Goal: Information Seeking & Learning: Learn about a topic

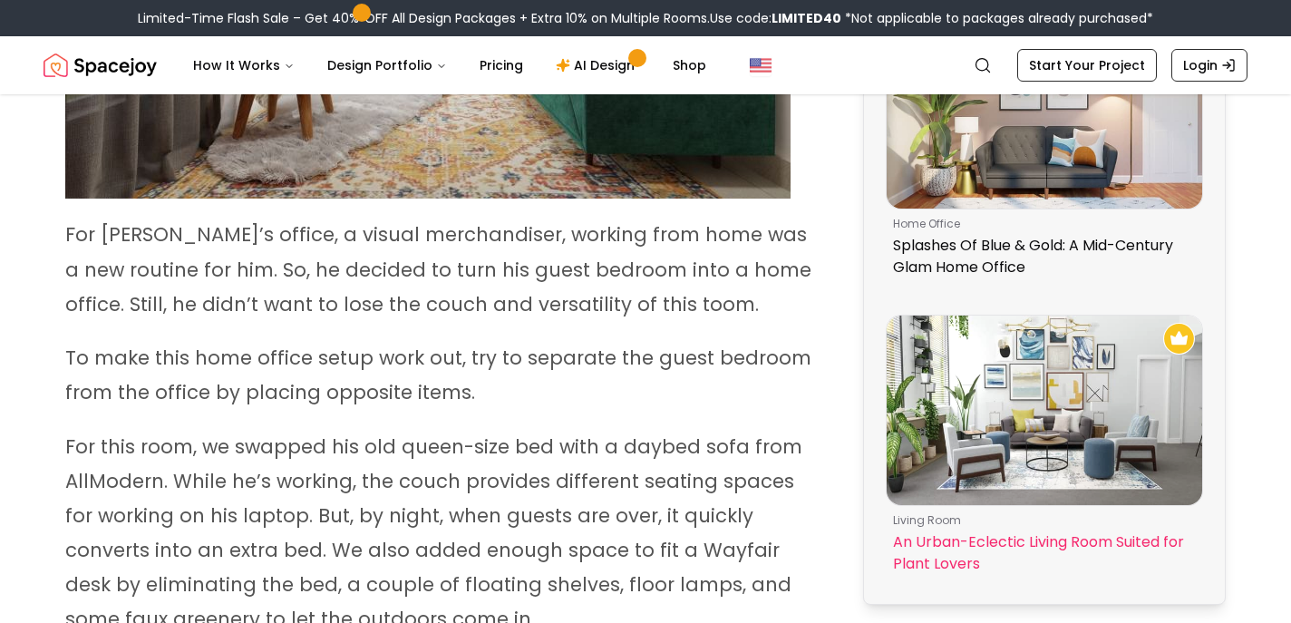
scroll to position [1336, 0]
click at [1026, 415] on img at bounding box center [1043, 409] width 315 height 189
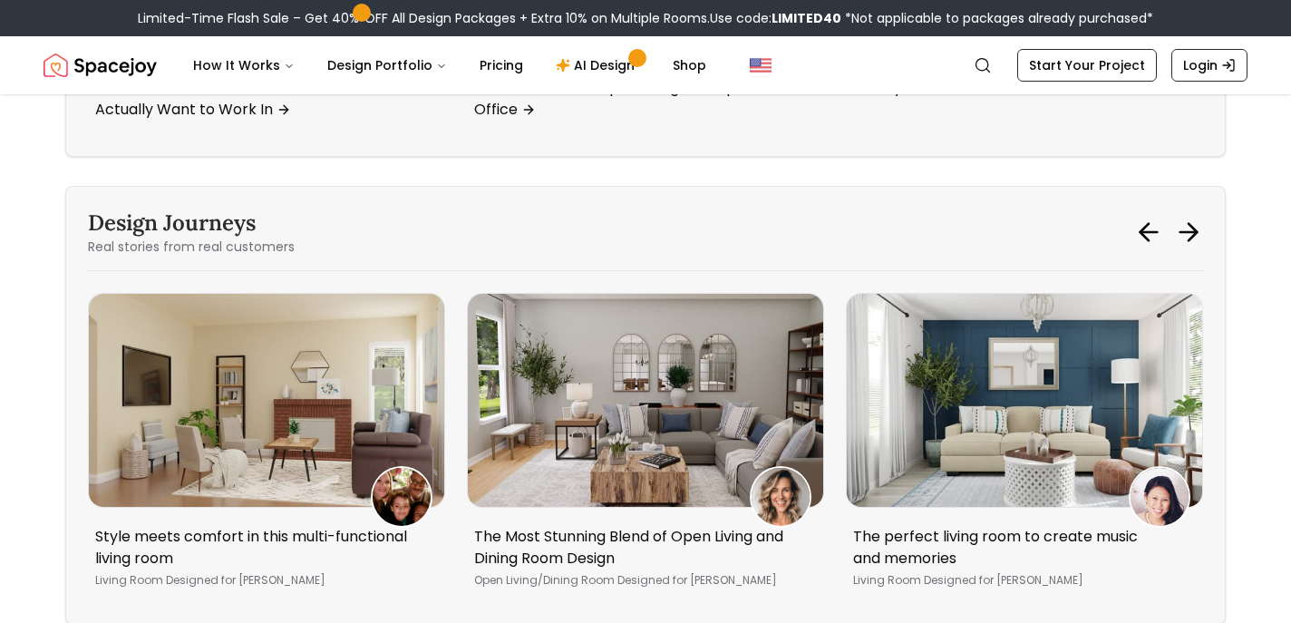
scroll to position [8496, 0]
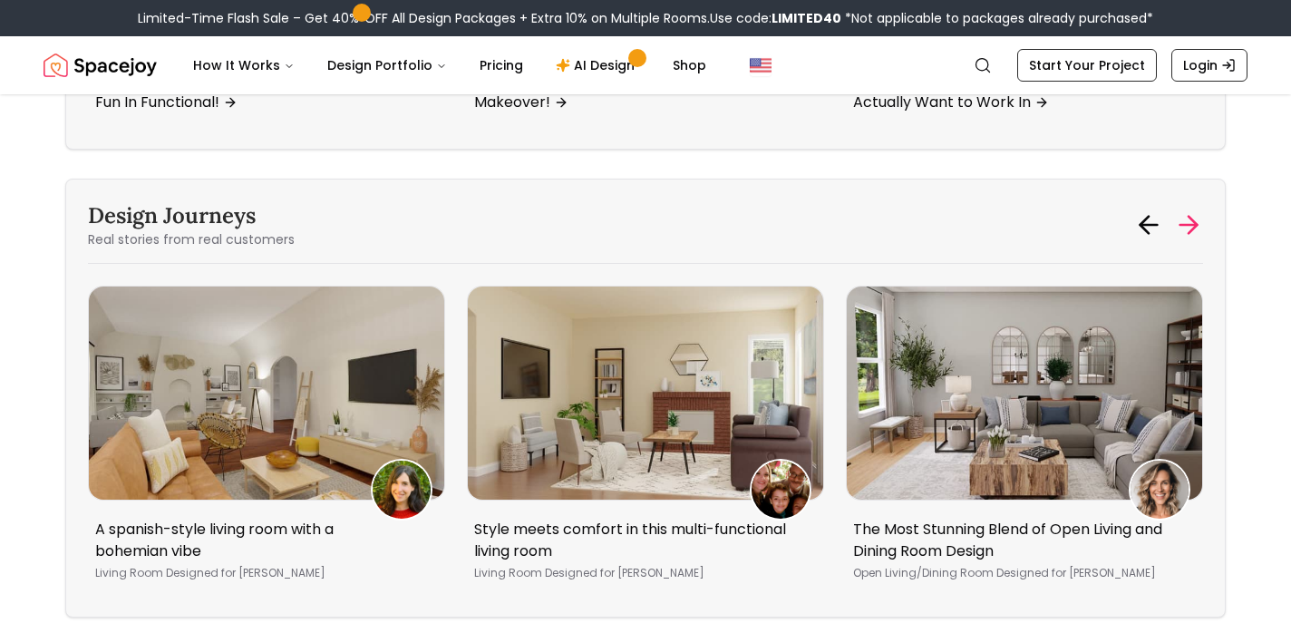
click at [1191, 239] on icon at bounding box center [1188, 224] width 29 height 29
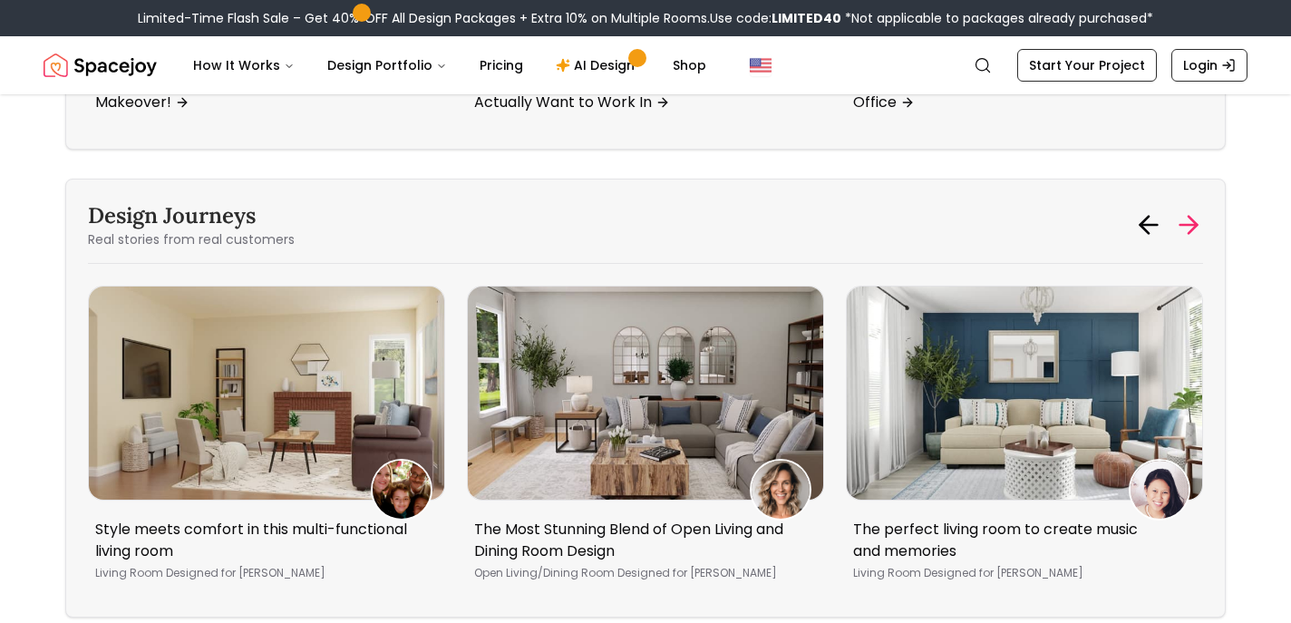
click at [1191, 239] on icon at bounding box center [1188, 224] width 29 height 29
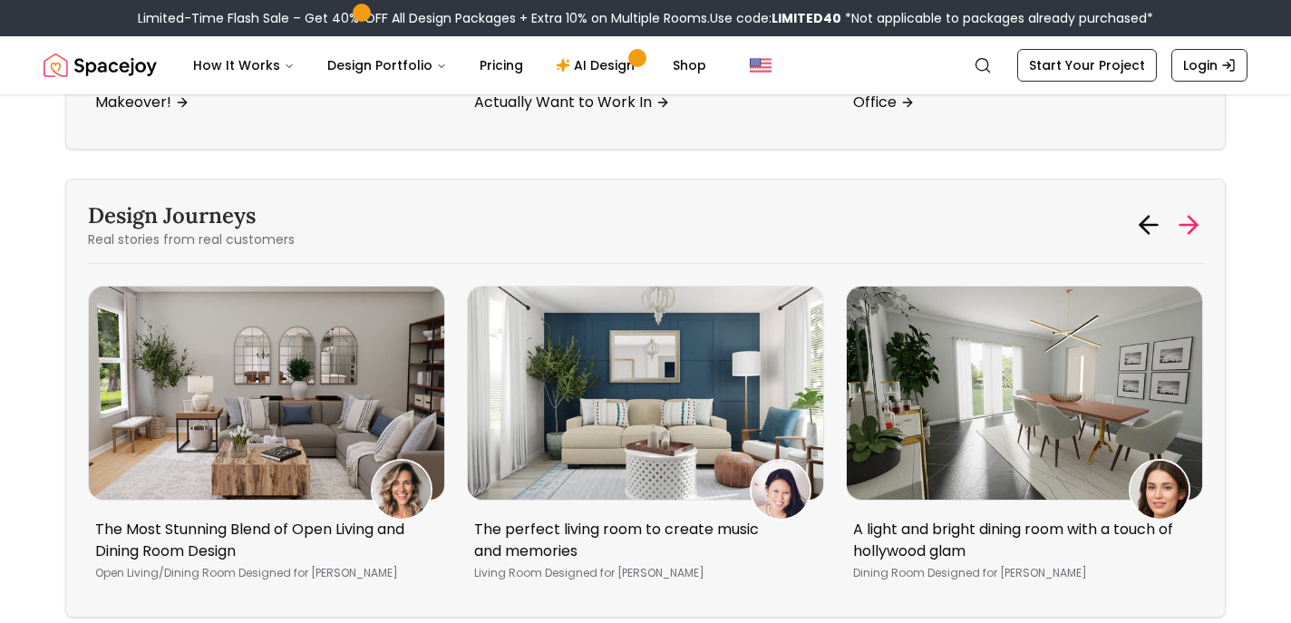
click at [1191, 239] on icon at bounding box center [1188, 224] width 29 height 29
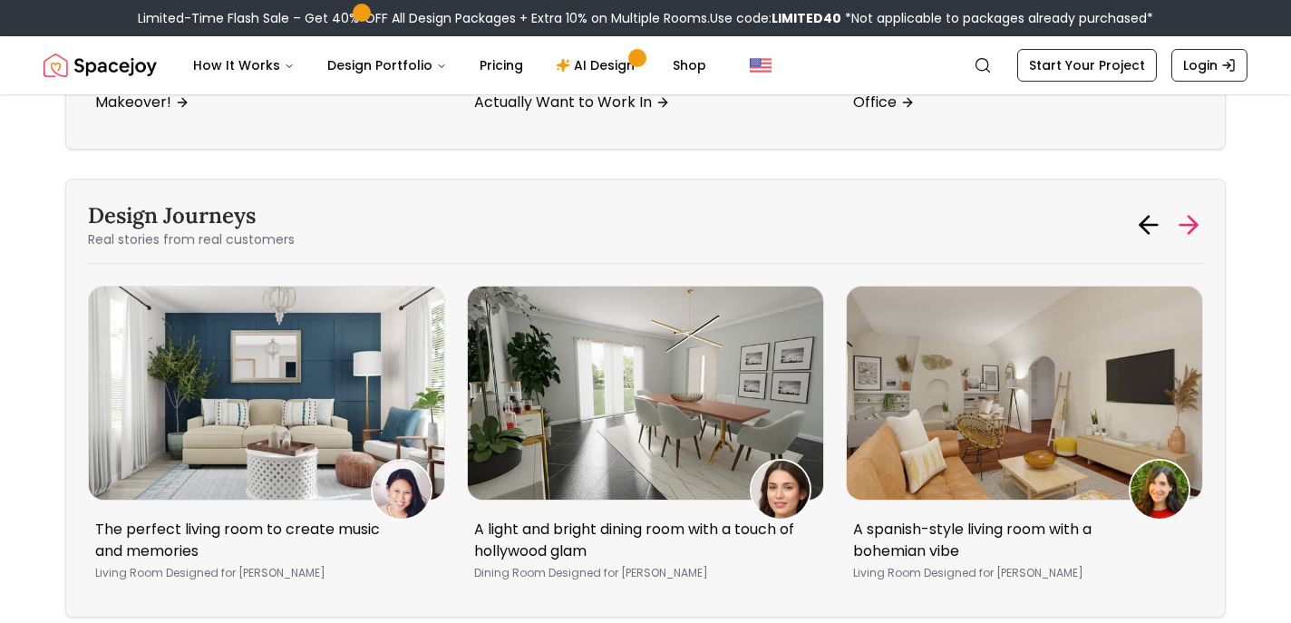
click at [1191, 239] on icon at bounding box center [1188, 224] width 29 height 29
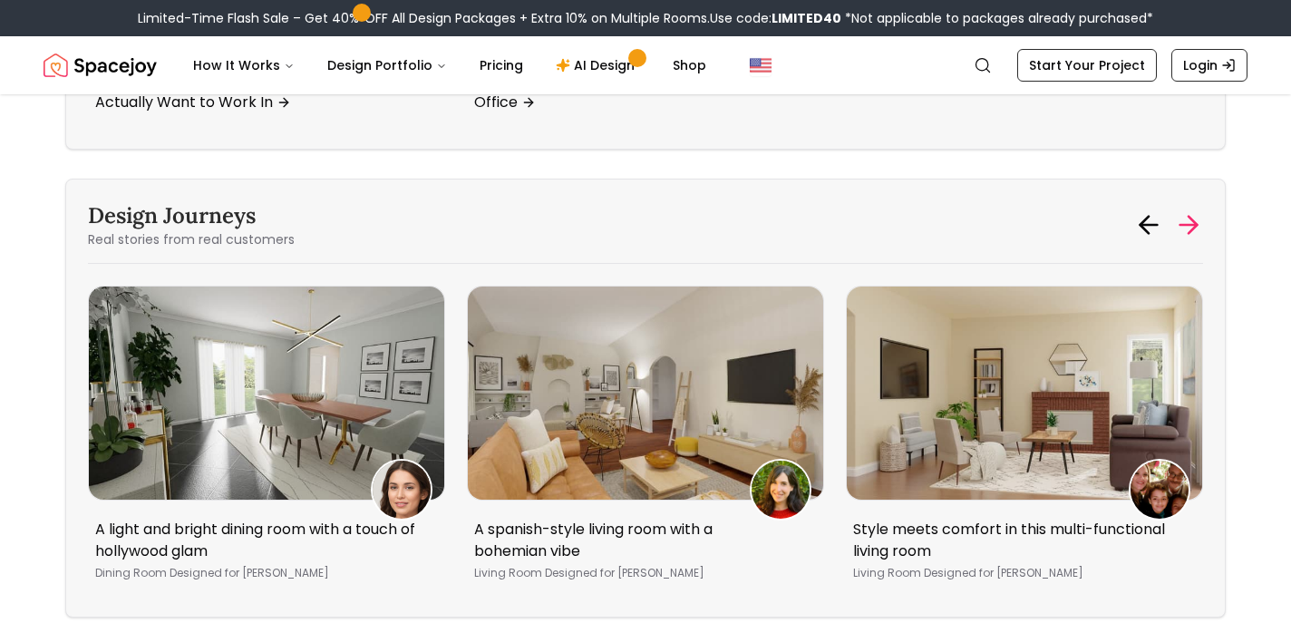
click at [1191, 239] on icon at bounding box center [1188, 224] width 29 height 29
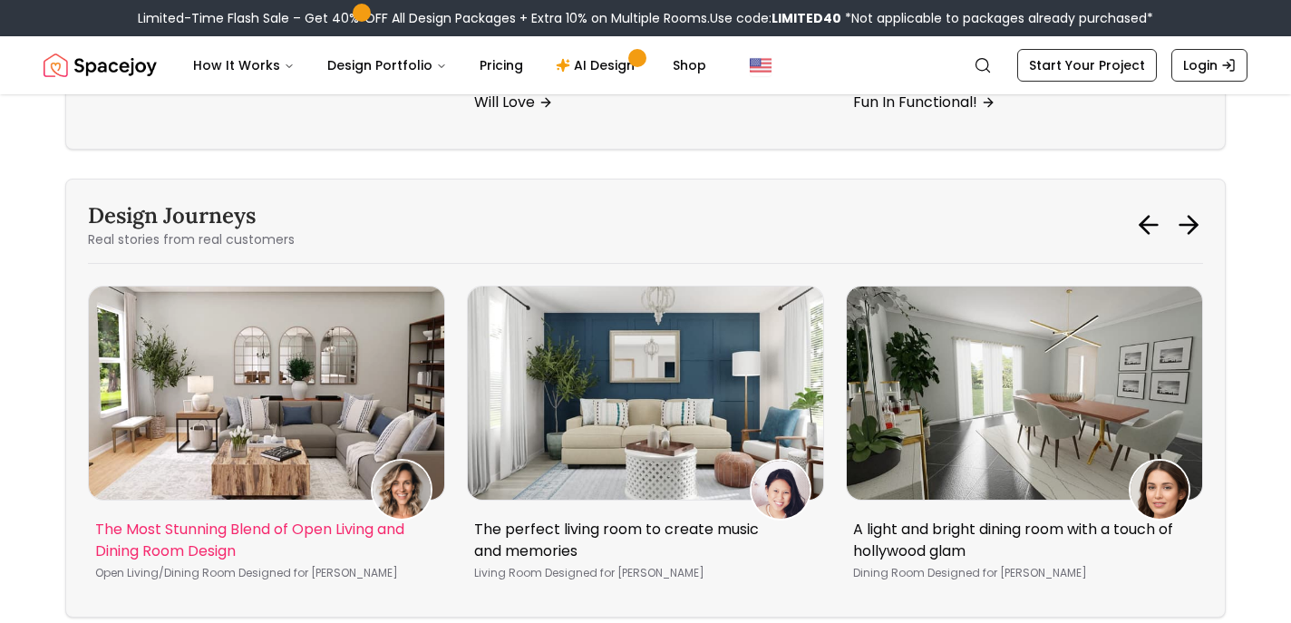
click at [600, 425] on img "3 / 5" at bounding box center [645, 392] width 355 height 213
click at [247, 430] on img "2 / 5" at bounding box center [266, 392] width 355 height 213
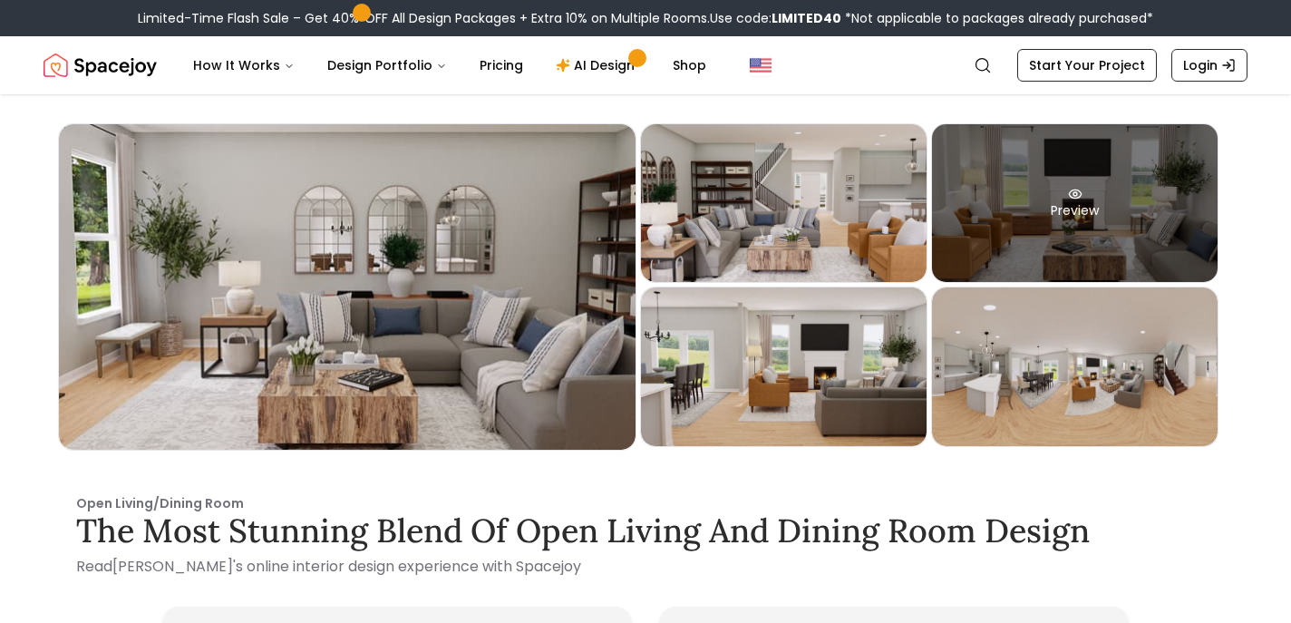
click at [1090, 224] on div "Preview" at bounding box center [1075, 203] width 286 height 158
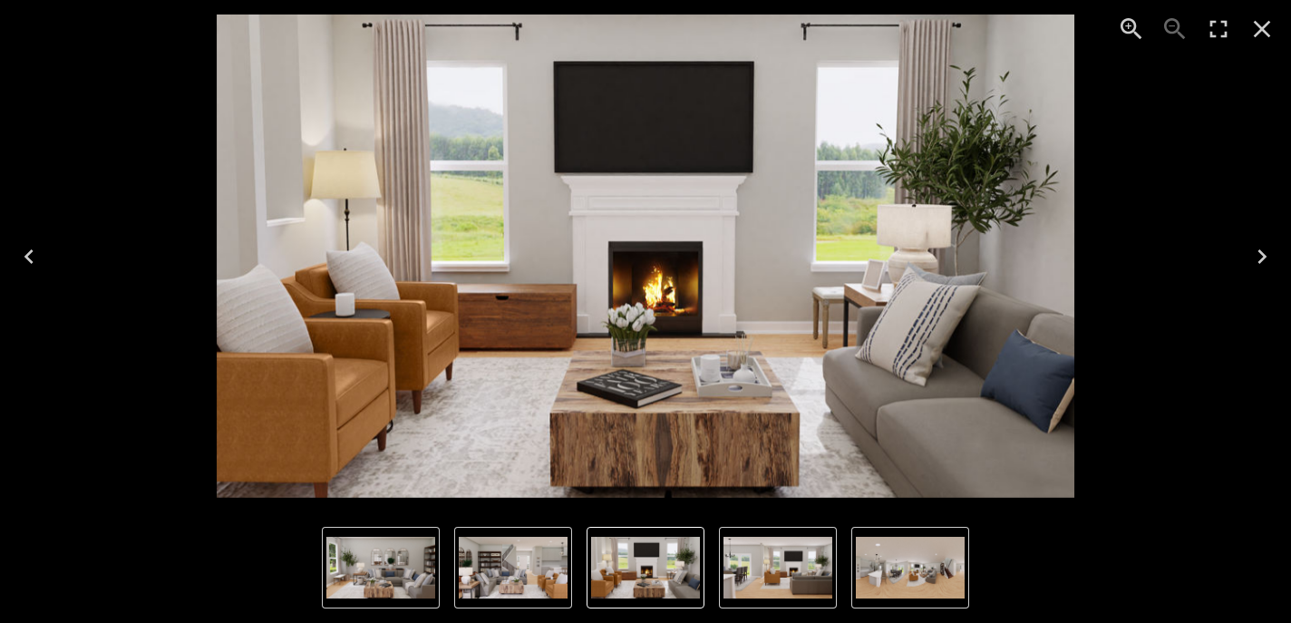
click at [518, 542] on img "2 of 5" at bounding box center [513, 568] width 109 height 62
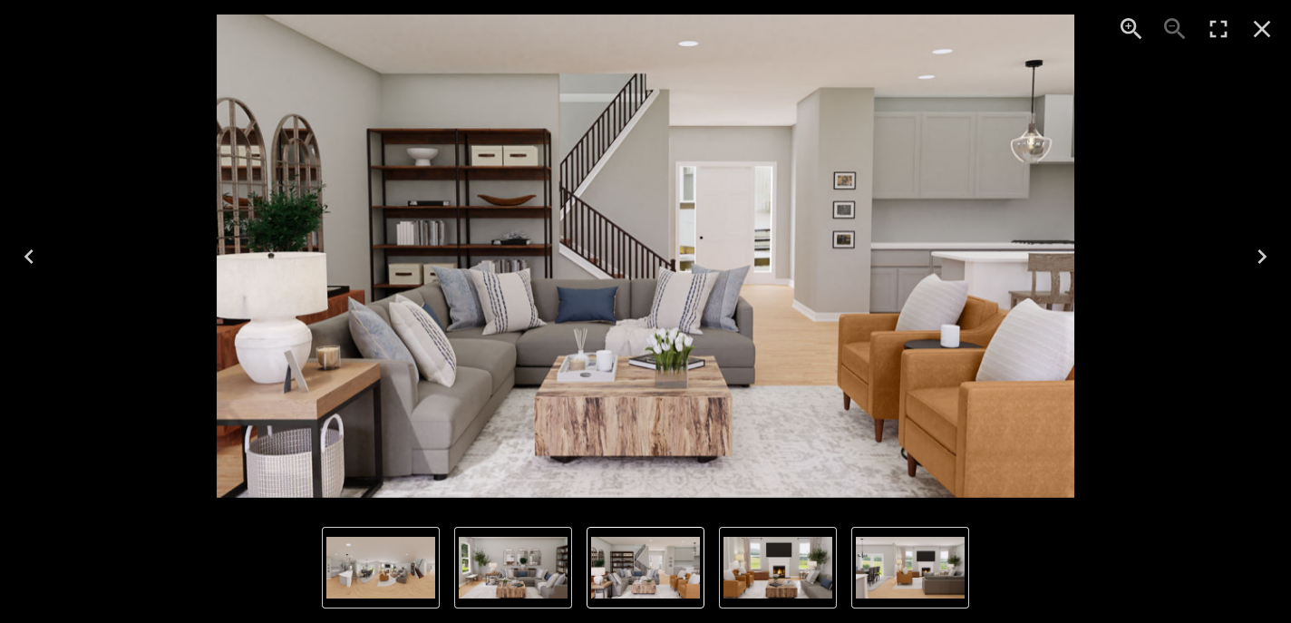
click at [893, 555] on img "4 of 5" at bounding box center [910, 568] width 109 height 62
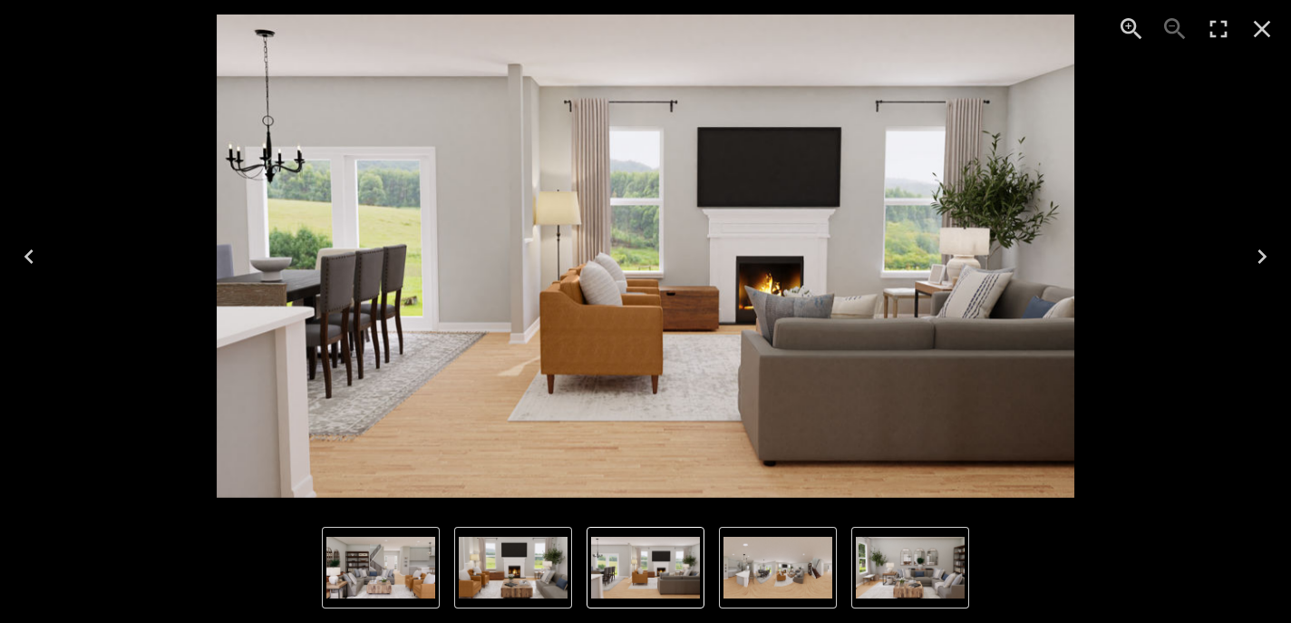
click at [380, 562] on img "2 of 5" at bounding box center [380, 568] width 109 height 62
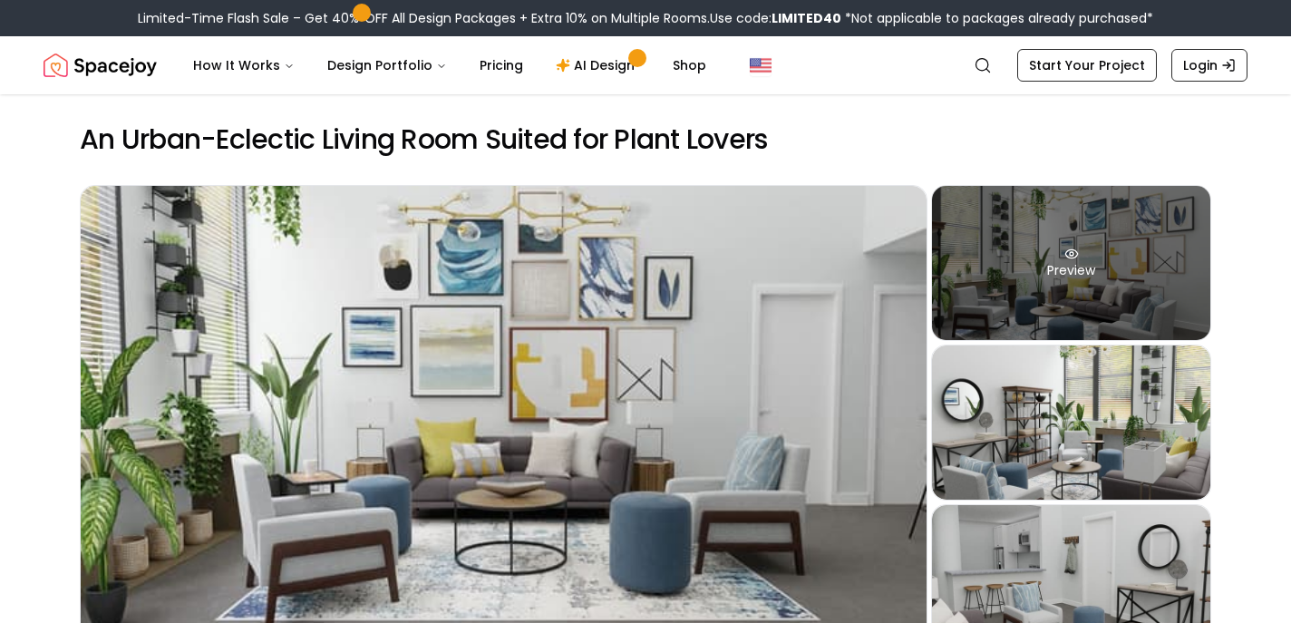
click at [1051, 292] on div "Preview" at bounding box center [1071, 263] width 278 height 154
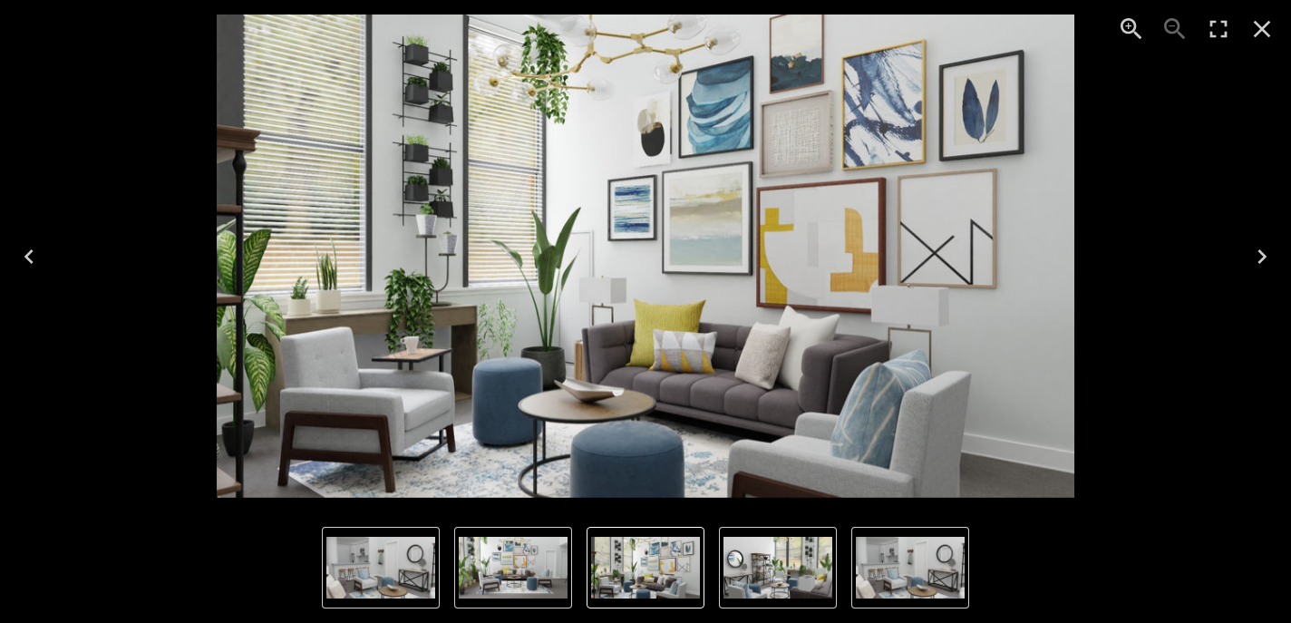
click at [788, 556] on img "3 of 4" at bounding box center [777, 568] width 109 height 62
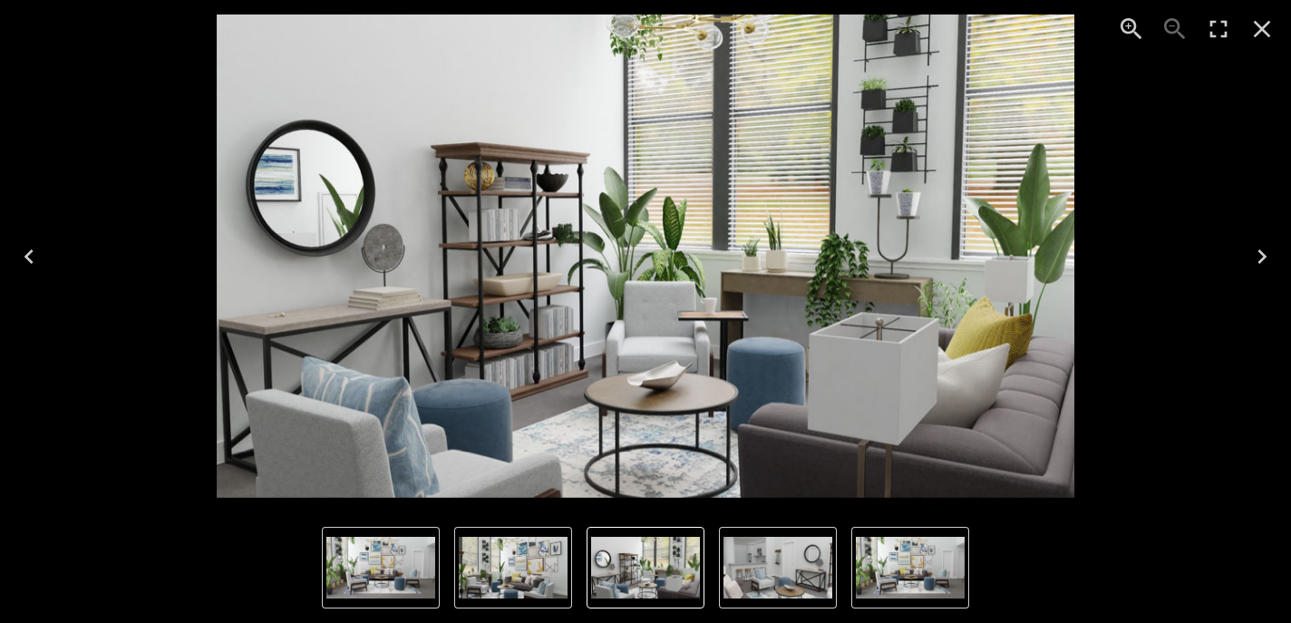
click at [914, 557] on img "1 of 4" at bounding box center [910, 568] width 109 height 62
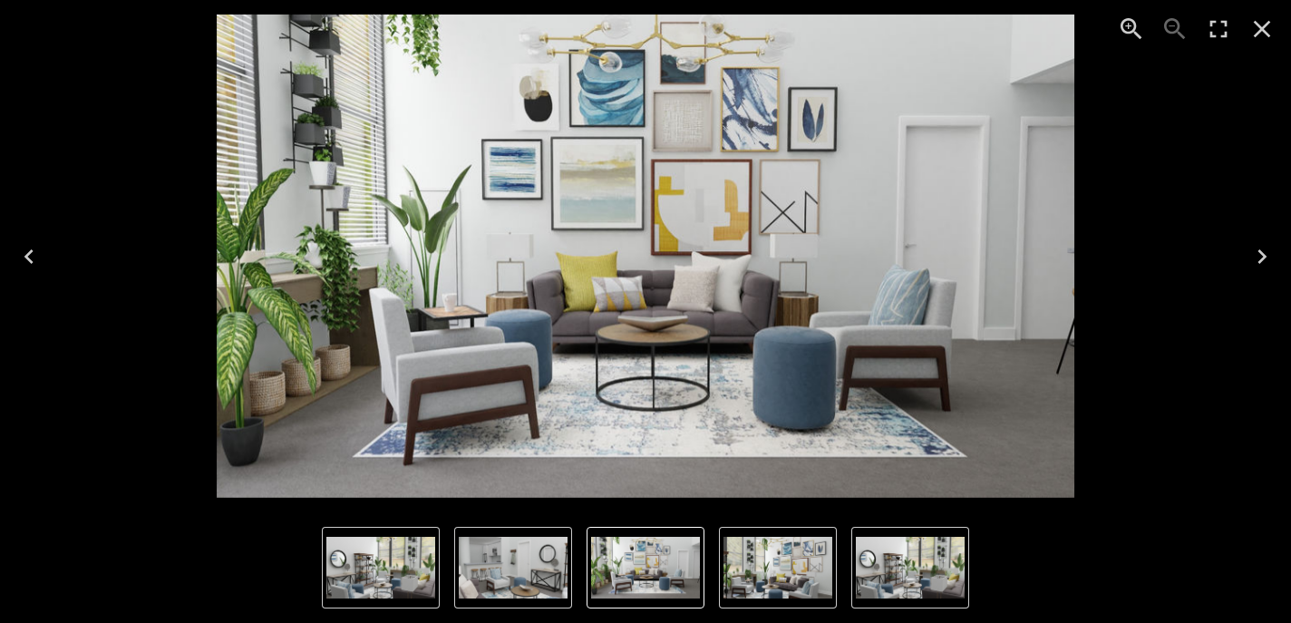
click at [827, 548] on img "2 of 4" at bounding box center [777, 568] width 109 height 62
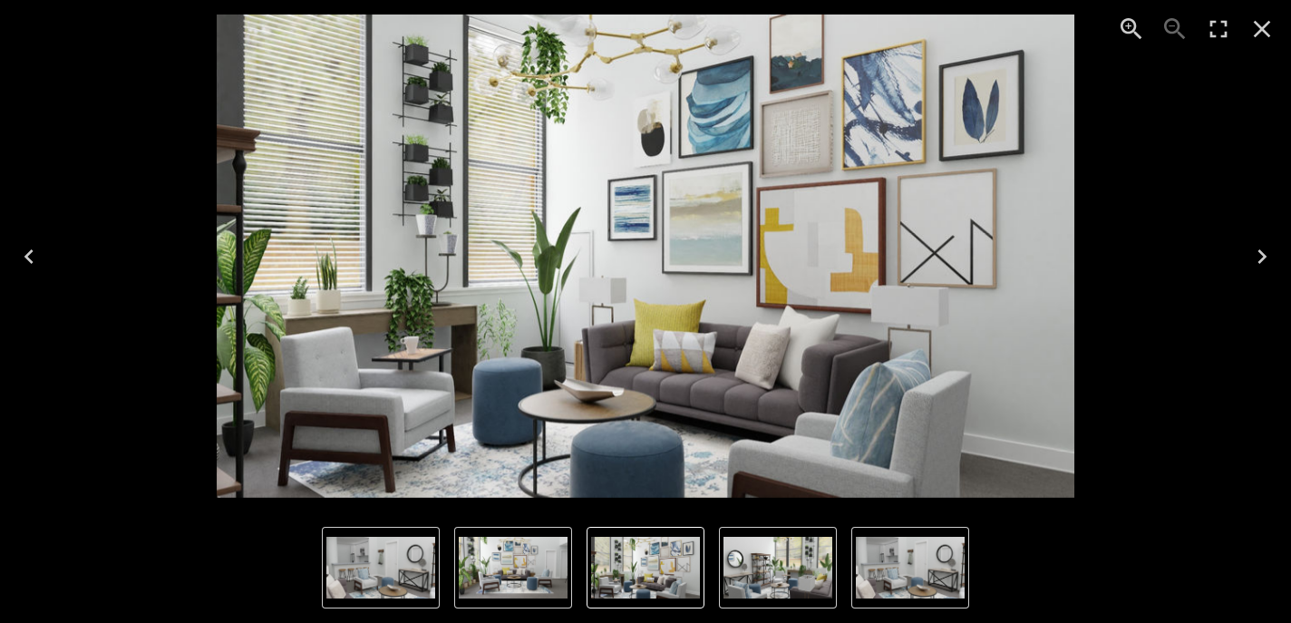
click at [884, 562] on img "4 of 4" at bounding box center [910, 568] width 109 height 62
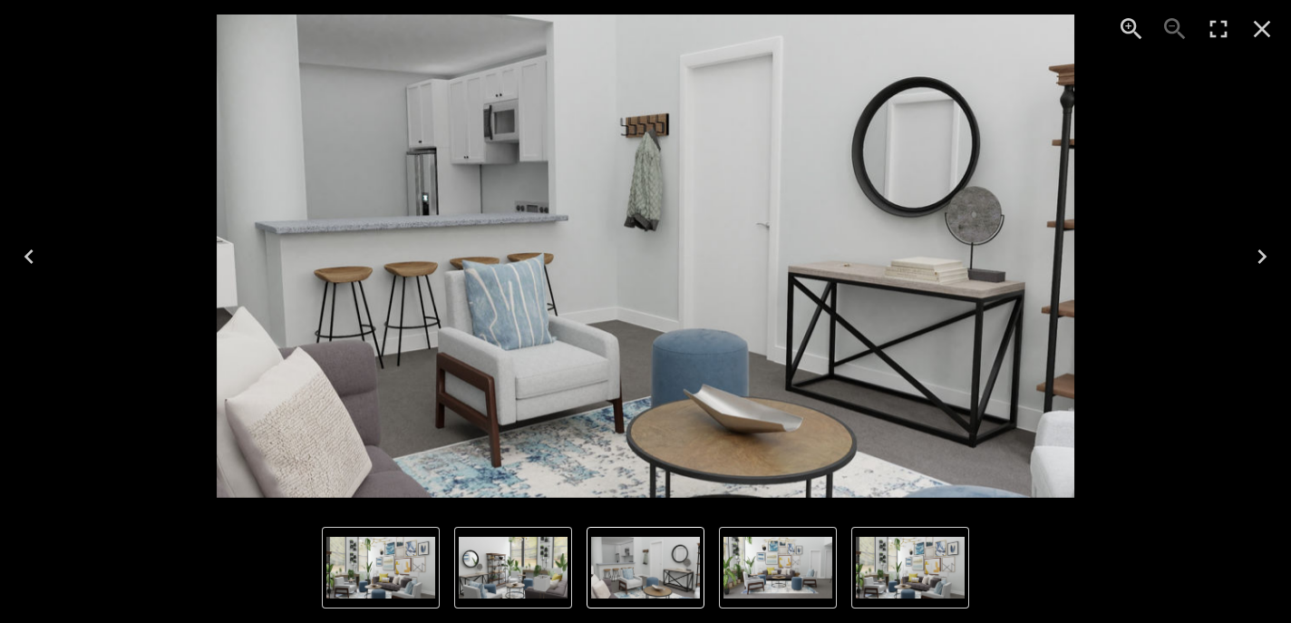
click at [1264, 26] on icon "Close" at bounding box center [1262, 29] width 17 height 17
